Goal: Task Accomplishment & Management: Use online tool/utility

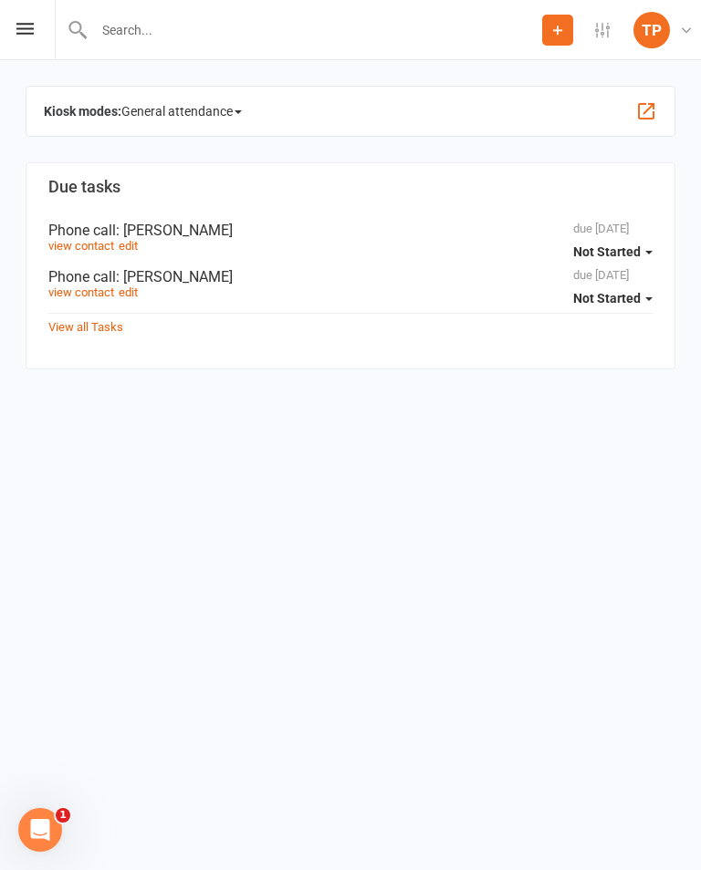
click at [26, 25] on icon at bounding box center [24, 29] width 17 height 12
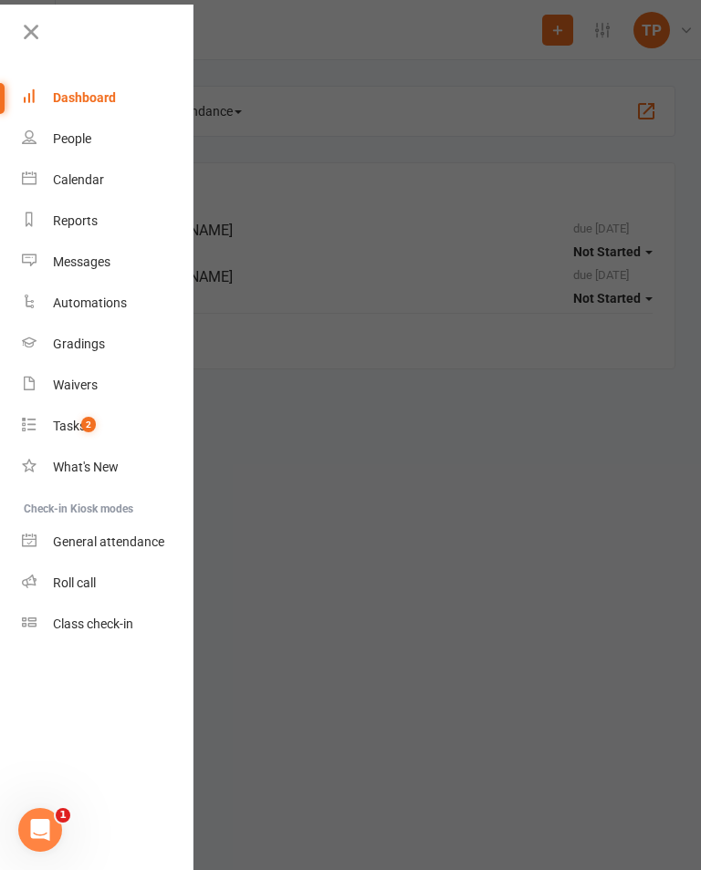
click at [83, 189] on link "Calendar" at bounding box center [108, 180] width 172 height 41
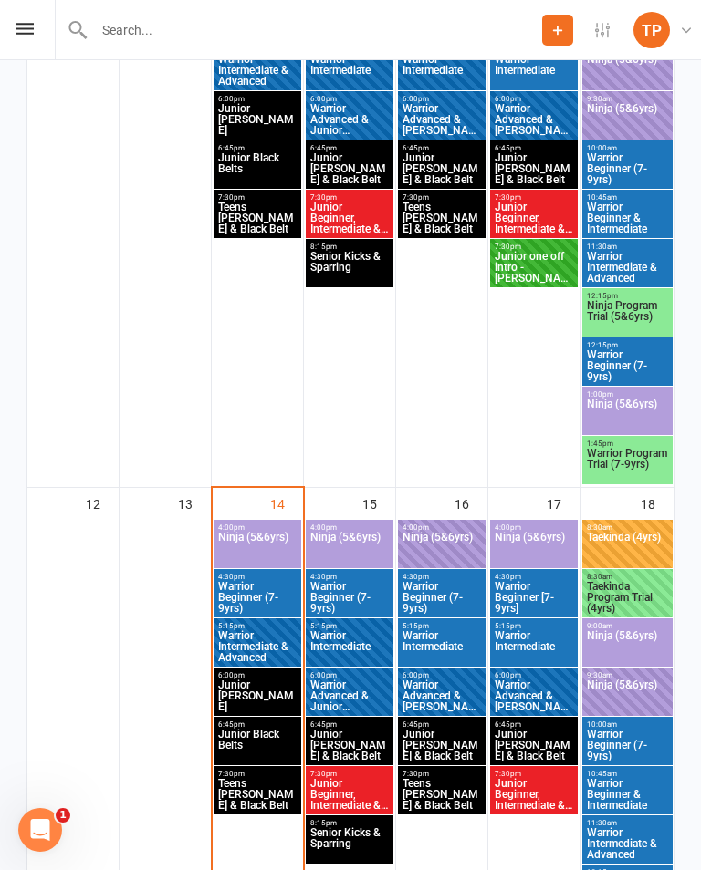
scroll to position [1009, 0]
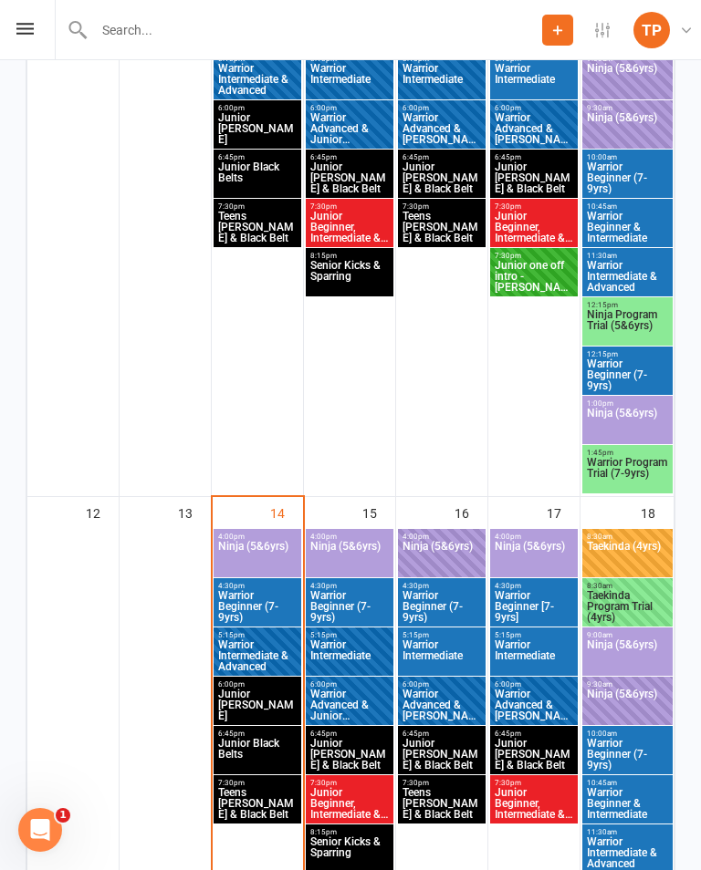
click at [255, 548] on span "Ninja (5&6yrs)" at bounding box center [257, 557] width 80 height 33
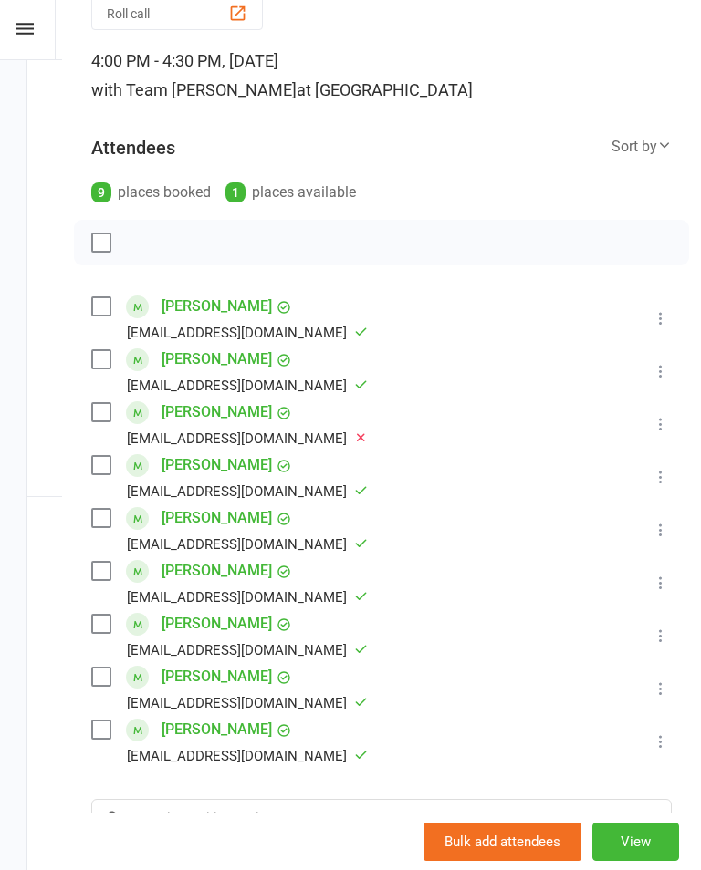
scroll to position [164, 0]
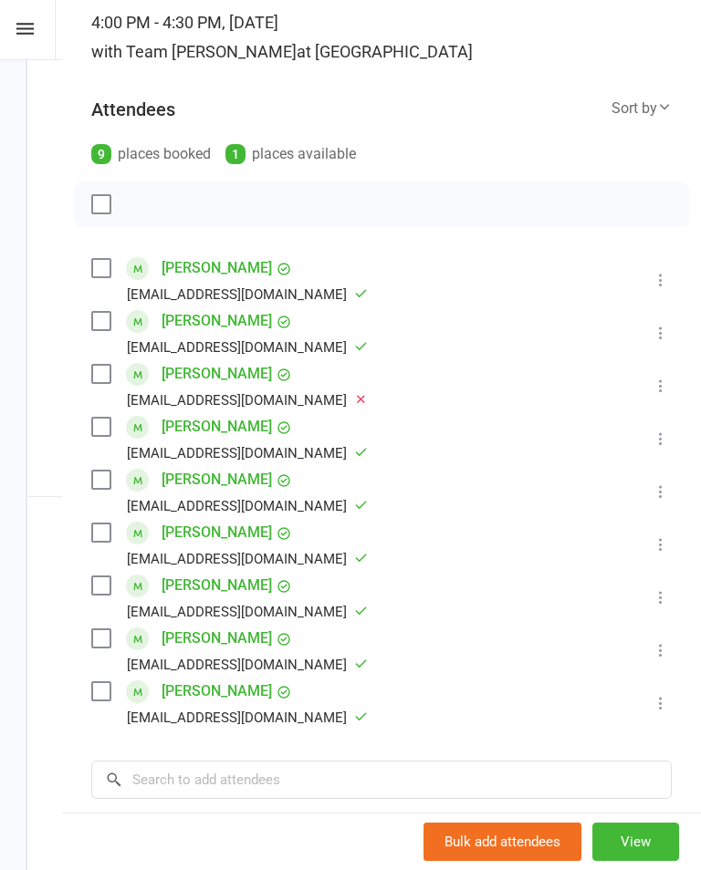
click at [234, 589] on link "[PERSON_NAME]" at bounding box center [216, 585] width 110 height 29
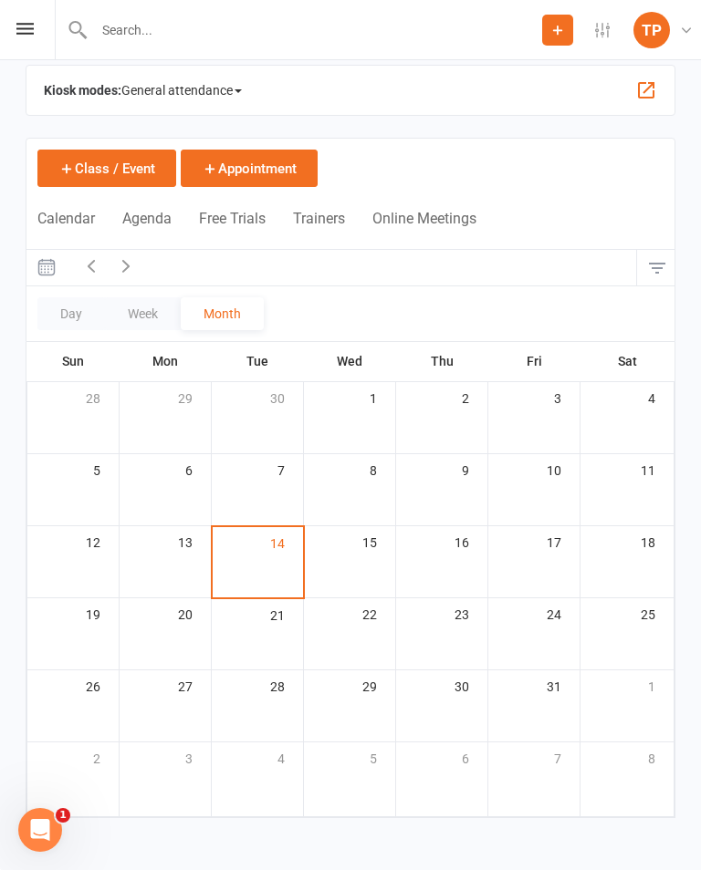
scroll to position [21, 0]
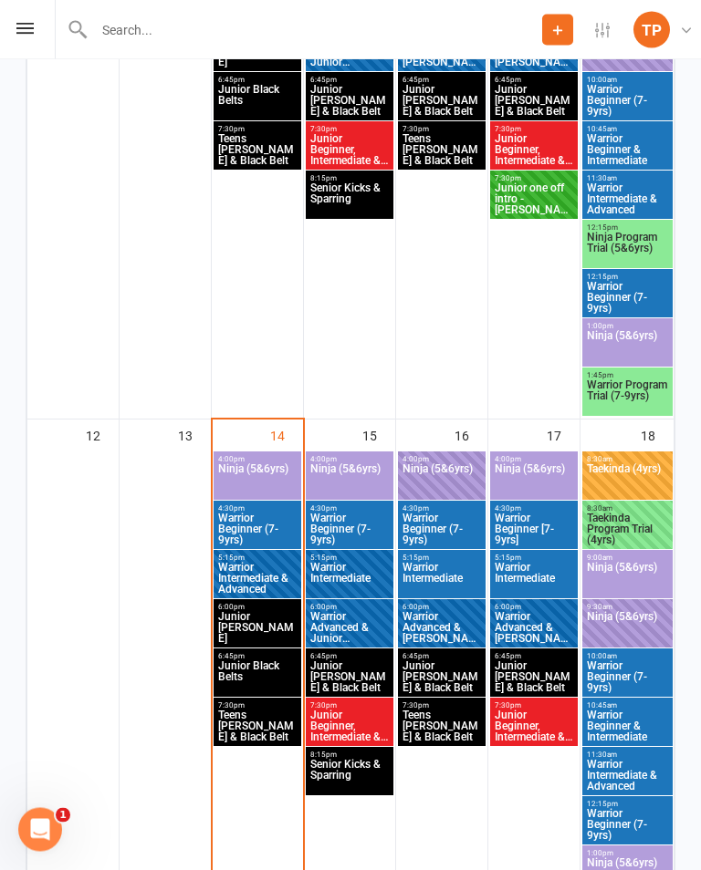
scroll to position [1085, 0]
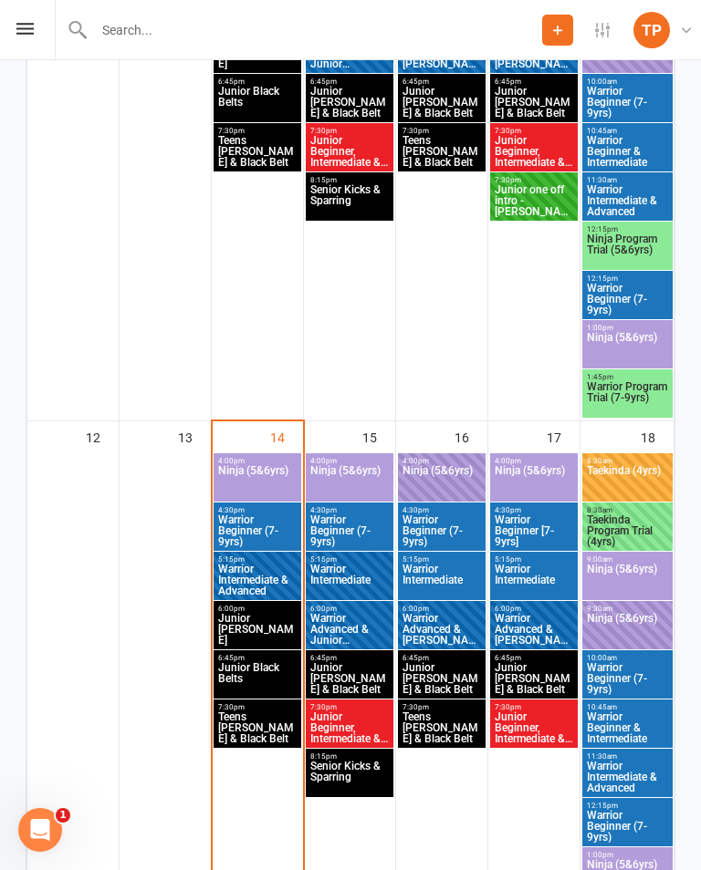
click at [244, 471] on span "Ninja (5&6yrs)" at bounding box center [257, 481] width 80 height 33
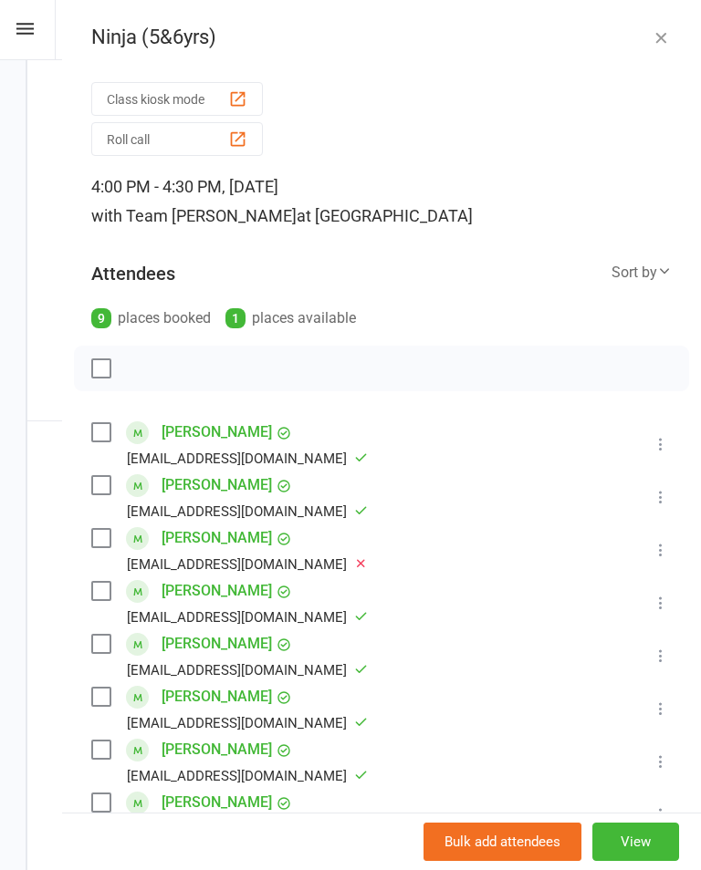
click at [237, 146] on div "button" at bounding box center [237, 139] width 19 height 19
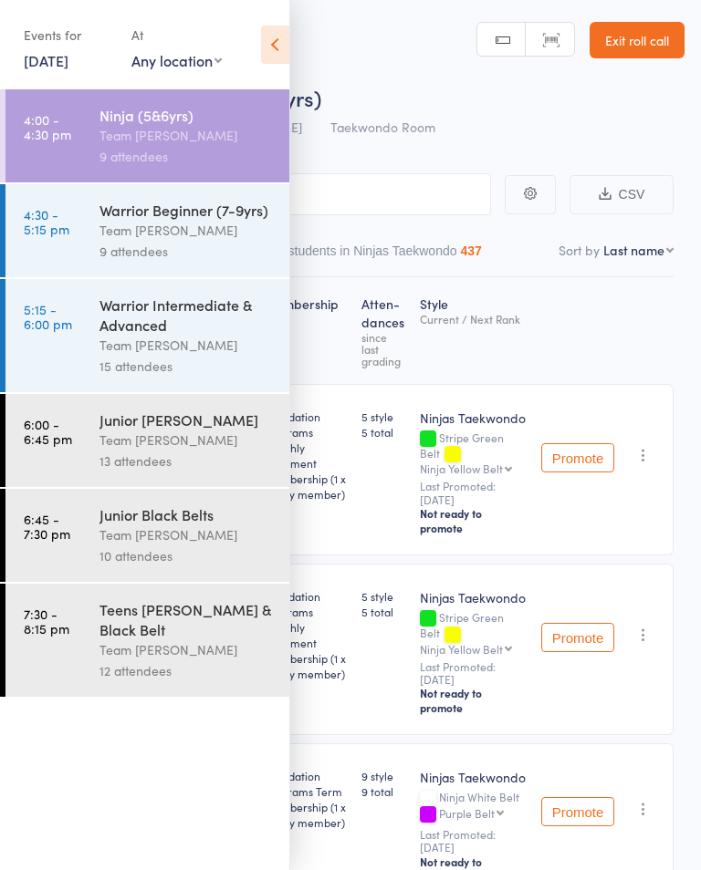
click at [274, 39] on icon at bounding box center [275, 45] width 28 height 38
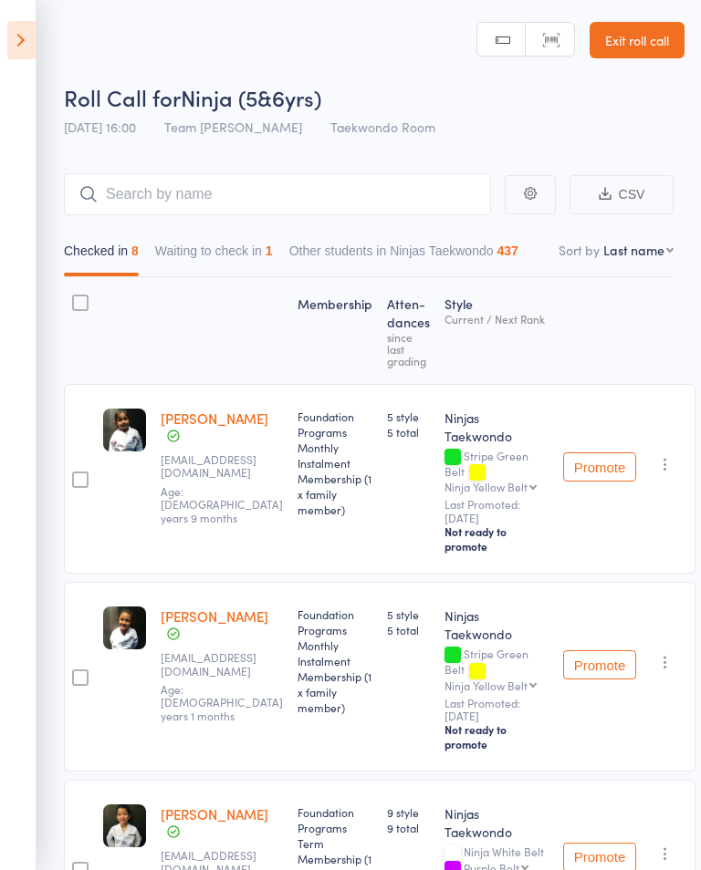
click at [26, 42] on icon at bounding box center [21, 40] width 28 height 38
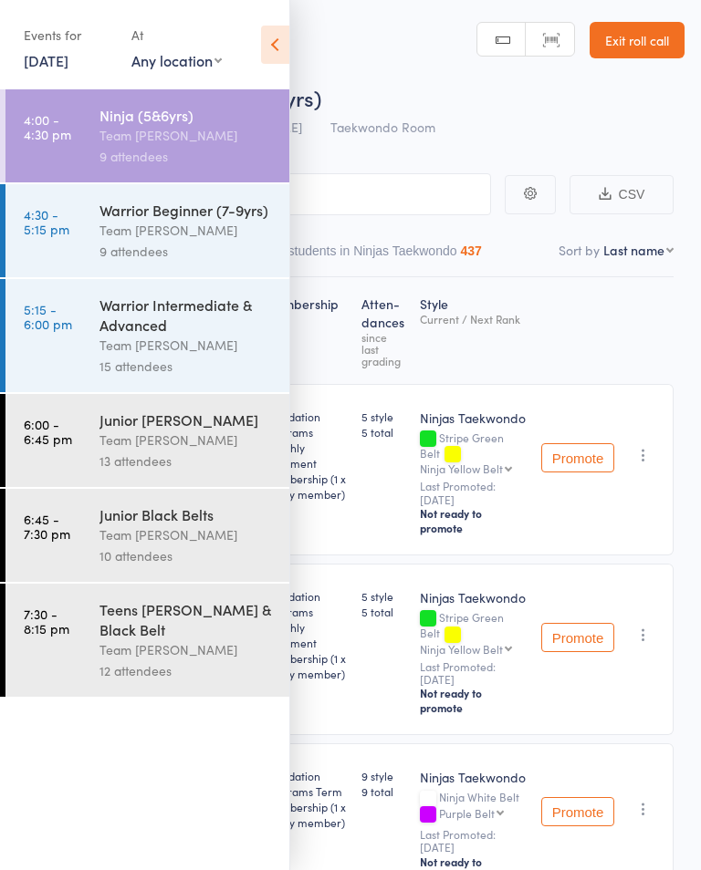
click at [207, 229] on div "Team [PERSON_NAME]" at bounding box center [186, 230] width 174 height 21
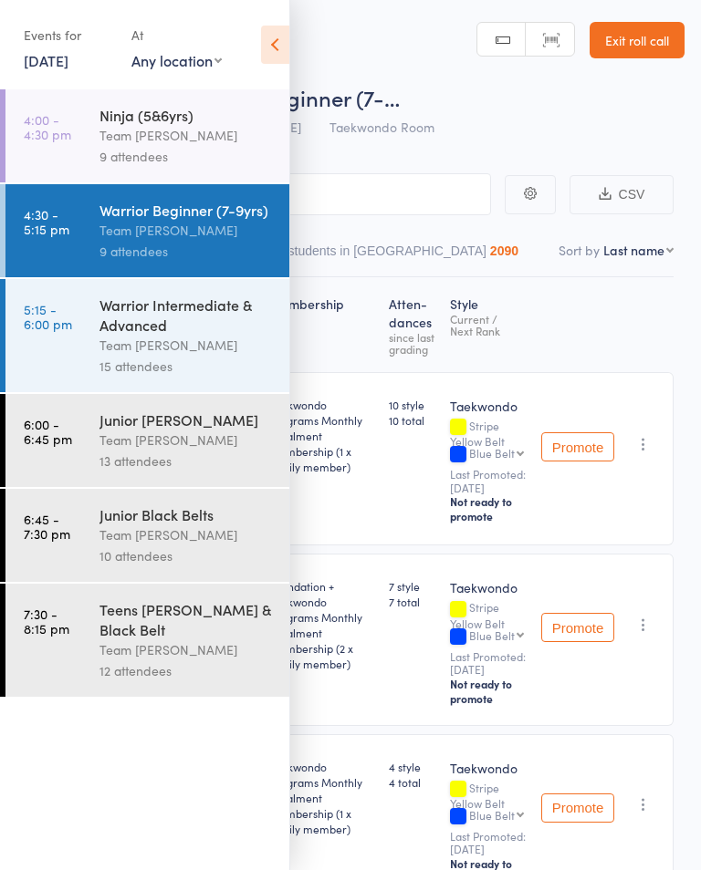
click at [283, 46] on icon at bounding box center [275, 45] width 28 height 38
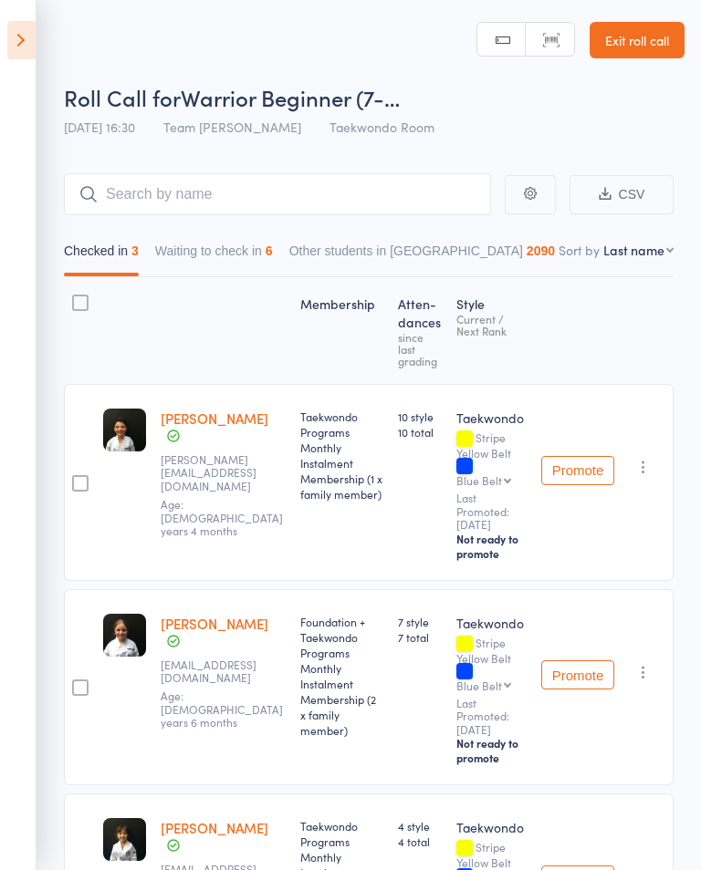
click at [224, 250] on button "Waiting to check in 6" at bounding box center [214, 255] width 118 height 42
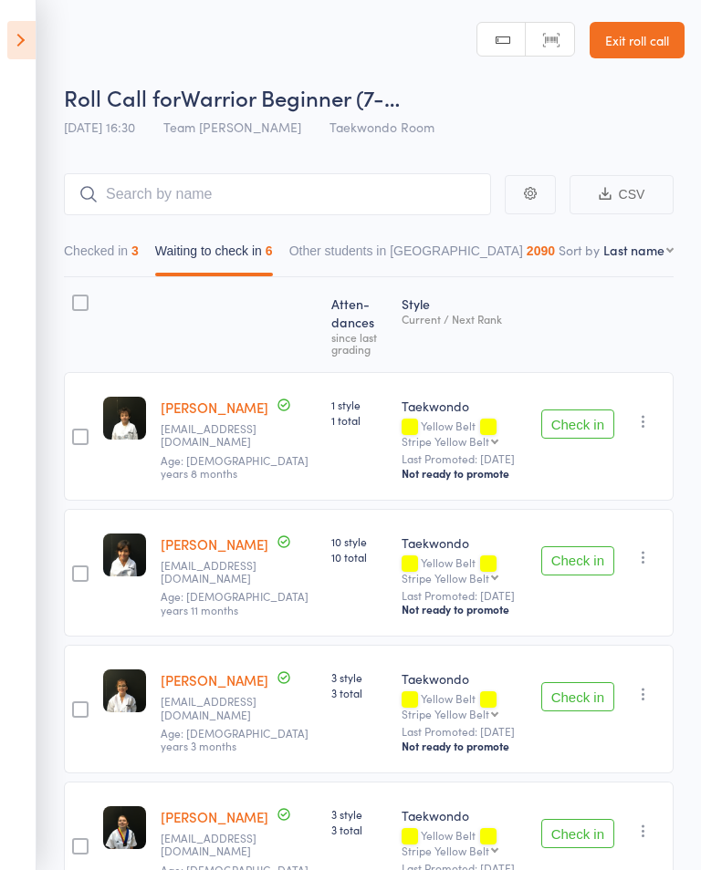
click at [582, 432] on button "Check in" at bounding box center [577, 424] width 73 height 29
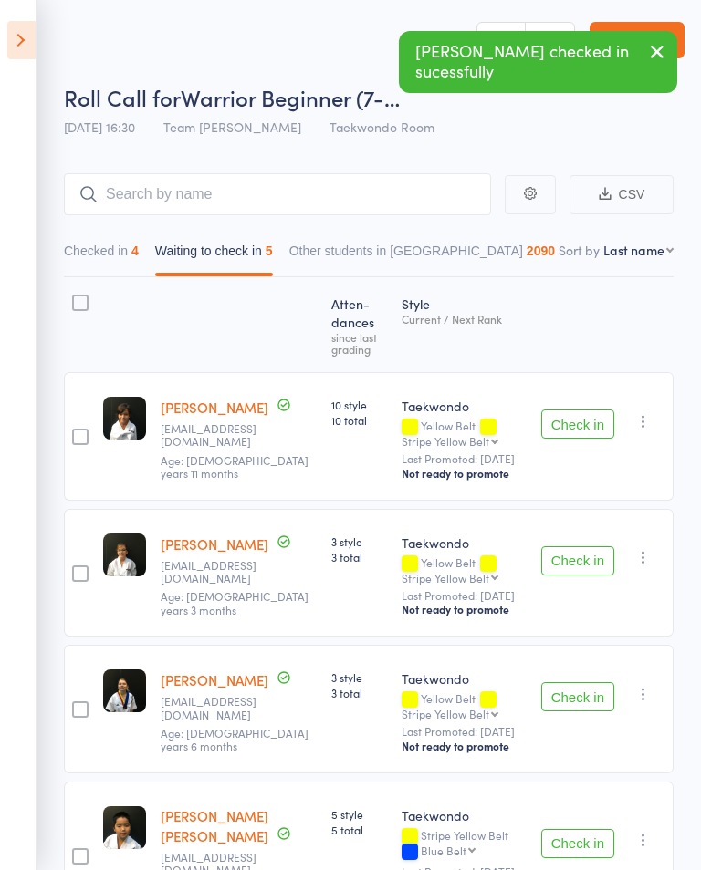
click at [589, 702] on button "Check in" at bounding box center [577, 696] width 73 height 29
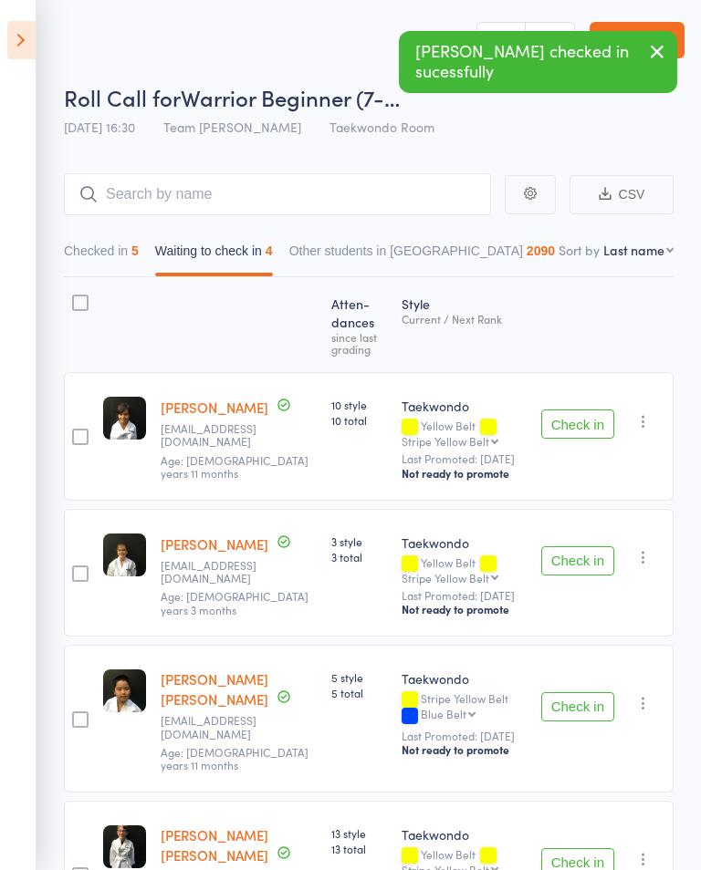
click at [574, 703] on button "Check in" at bounding box center [577, 706] width 73 height 29
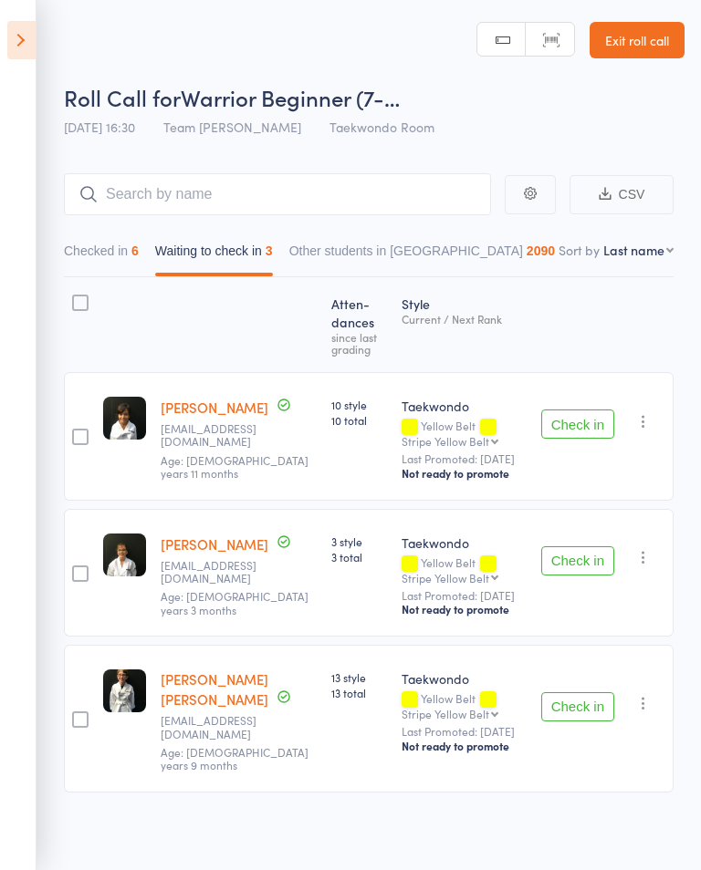
click at [90, 257] on button "Checked in 6" at bounding box center [101, 255] width 75 height 42
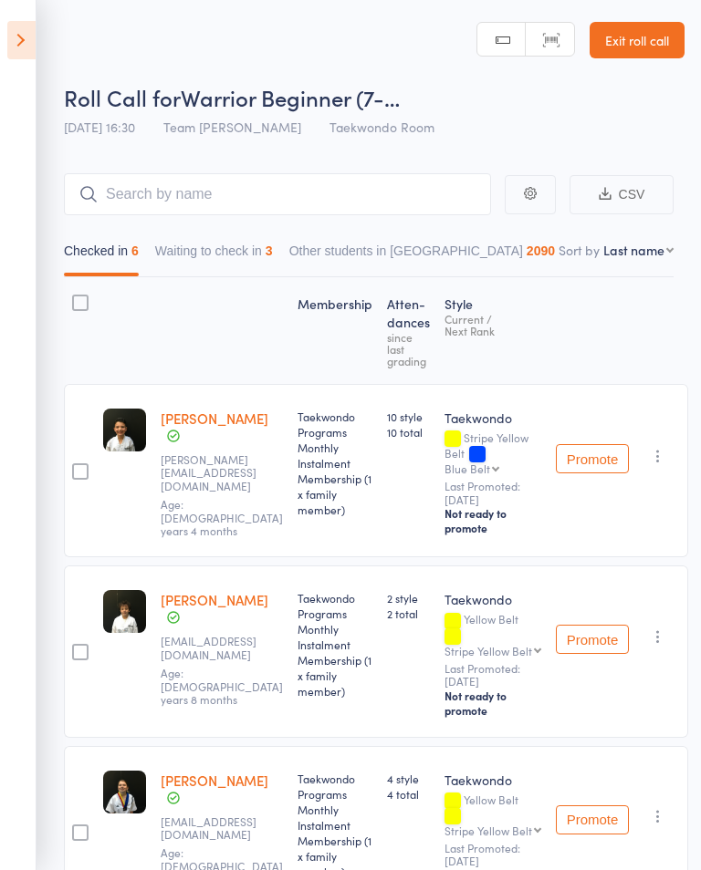
click at [186, 265] on button "Waiting to check in 3" at bounding box center [214, 255] width 118 height 42
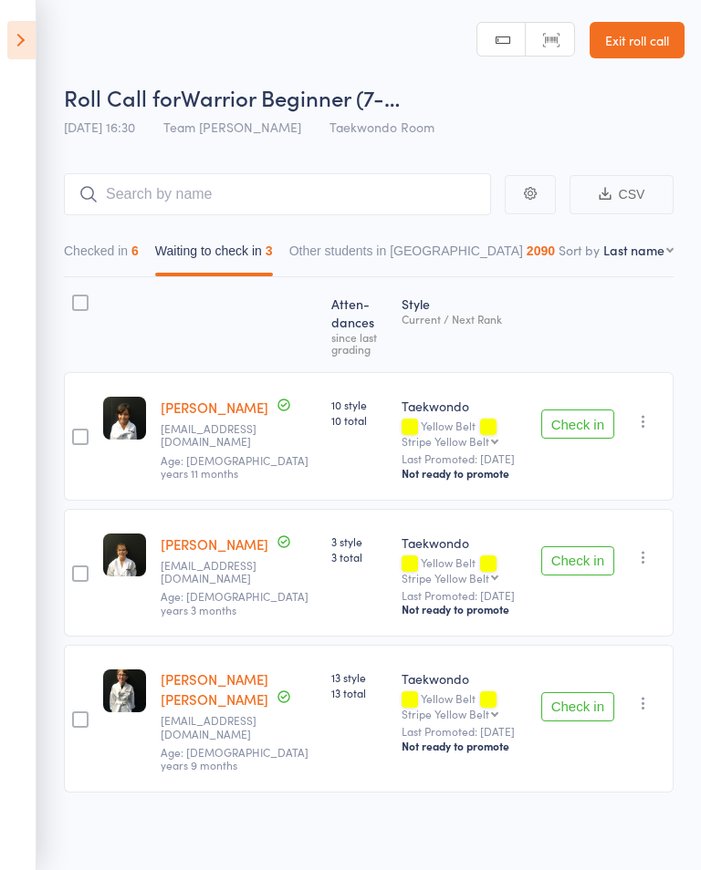
scroll to position [1, 0]
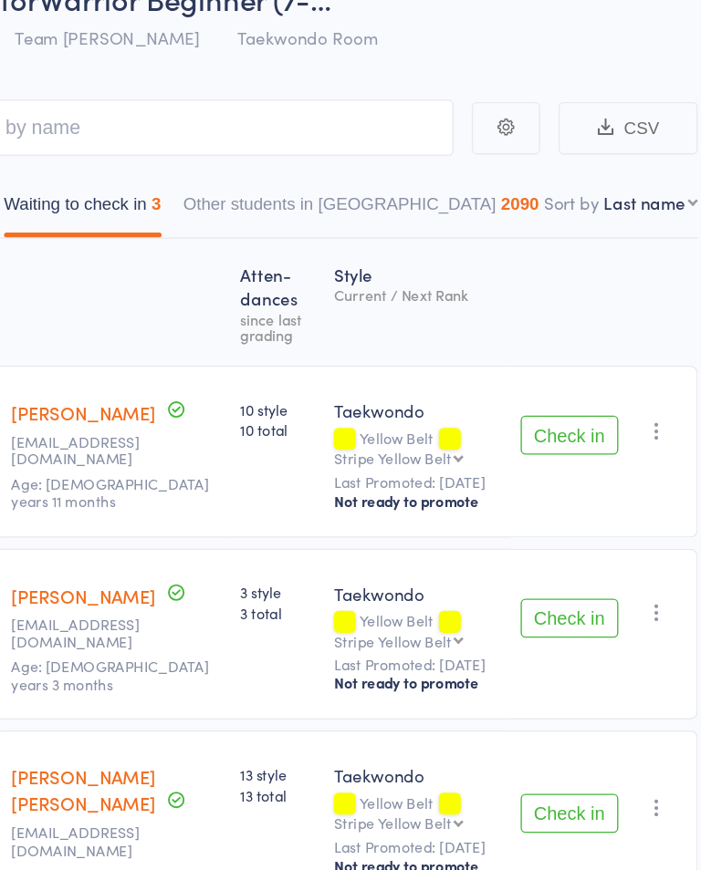
click at [541, 409] on button "Check in" at bounding box center [577, 423] width 73 height 29
